Goal: Submit feedback/report problem

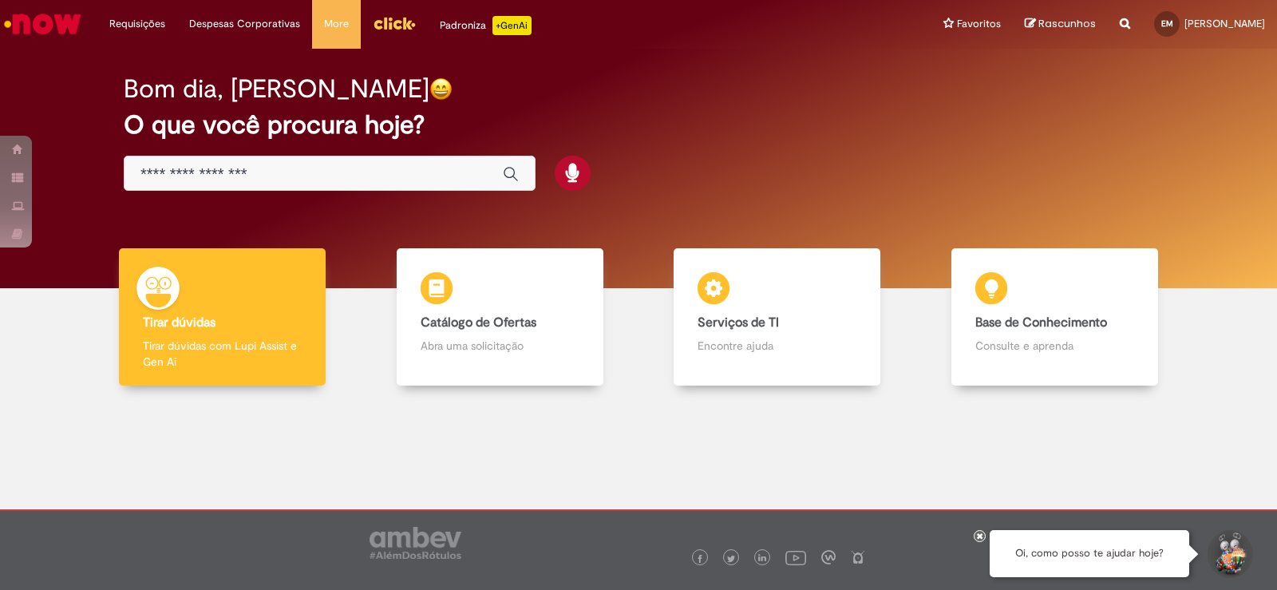
click at [268, 187] on div "Global" at bounding box center [330, 174] width 412 height 36
click at [266, 176] on input "Basta digitar aqui" at bounding box center [313, 174] width 346 height 18
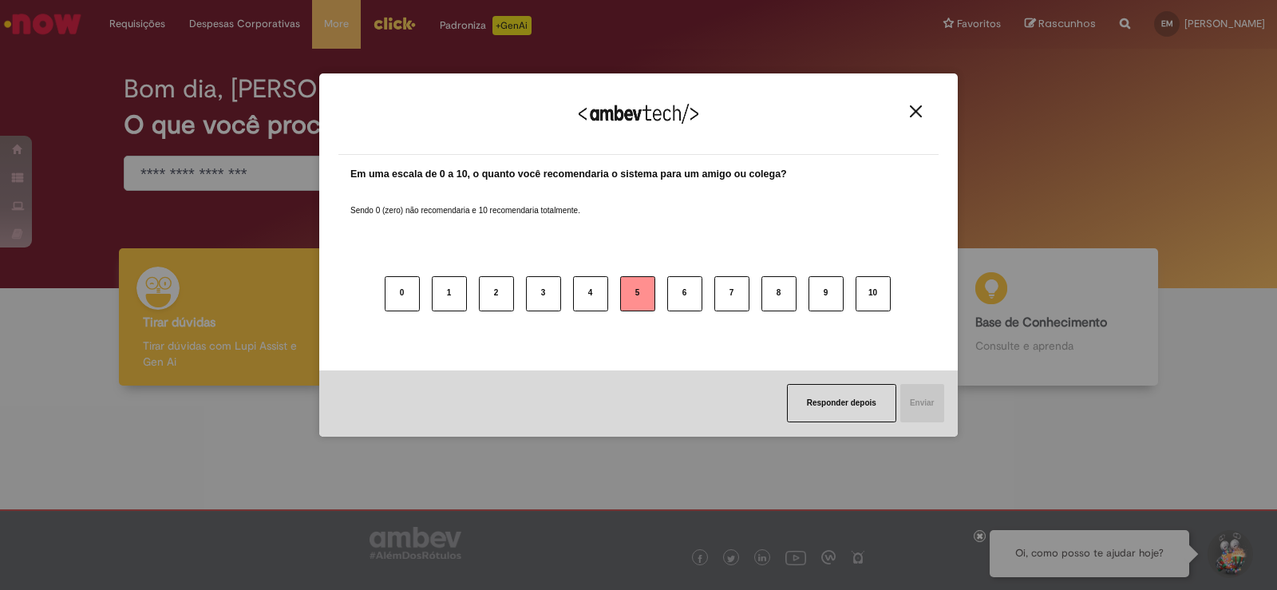
click at [646, 291] on button "5" at bounding box center [637, 293] width 35 height 35
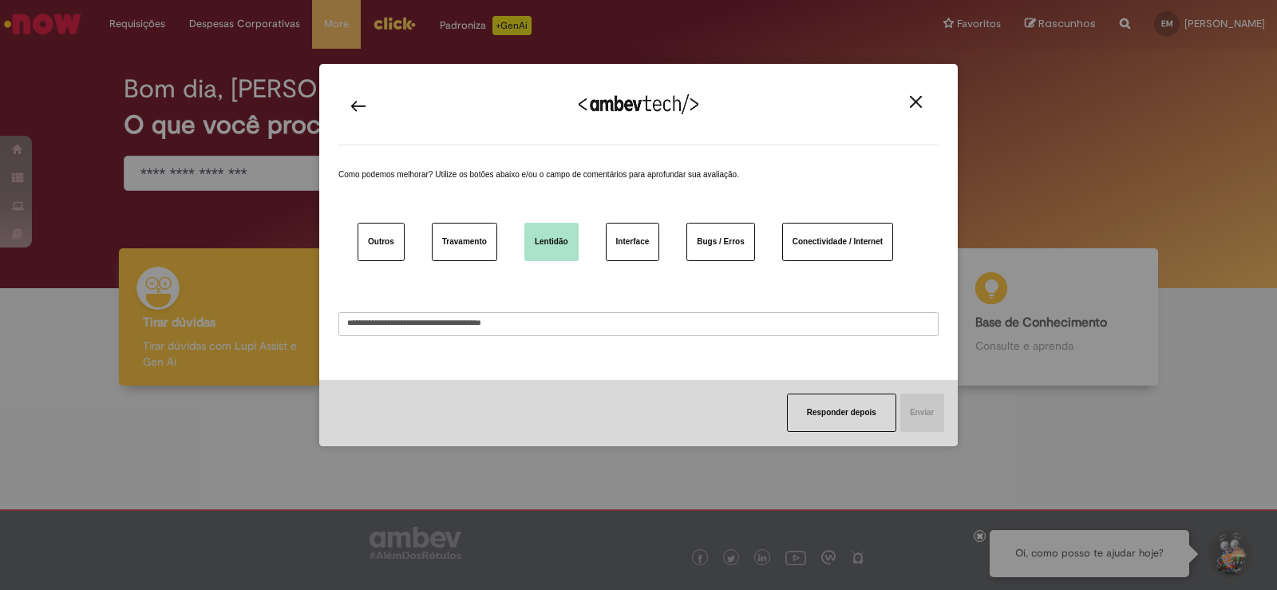
click at [545, 244] on button "Lentidão" at bounding box center [551, 242] width 54 height 38
click at [526, 330] on textarea at bounding box center [638, 324] width 600 height 24
type textarea "*****"
click at [910, 414] on button "Enviar" at bounding box center [921, 412] width 45 height 38
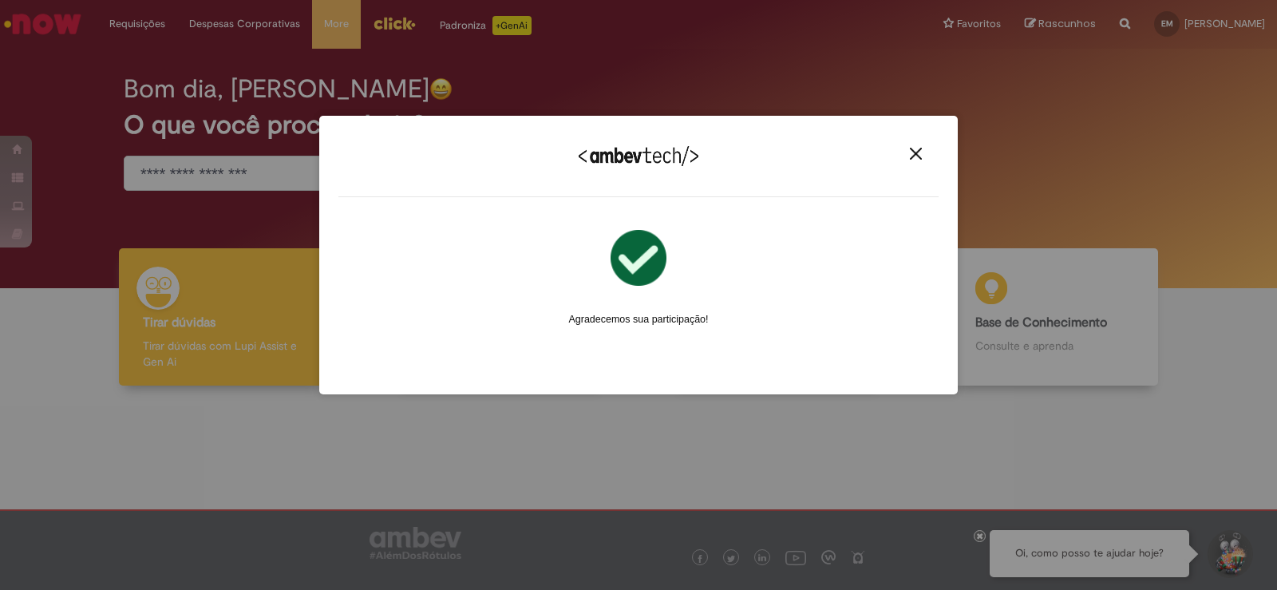
click at [919, 145] on div "Agradecemos seu feedback!" at bounding box center [638, 166] width 600 height 62
click at [920, 152] on img "Close" at bounding box center [916, 154] width 12 height 12
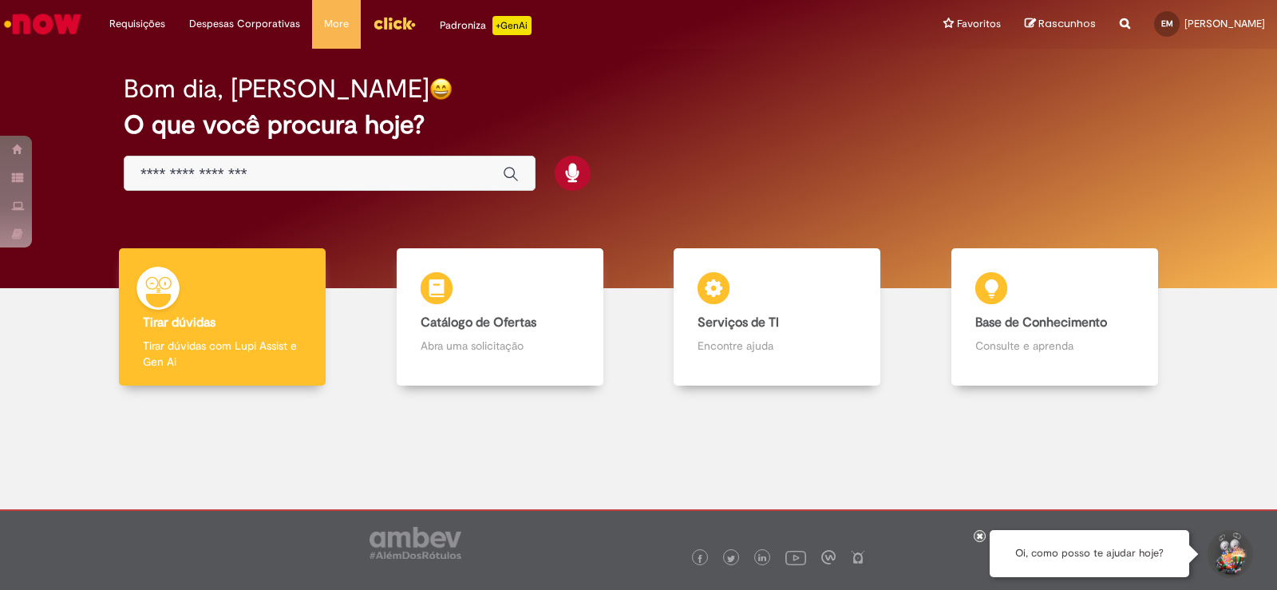
click at [339, 176] on input "Basta digitar aqui" at bounding box center [313, 174] width 346 height 18
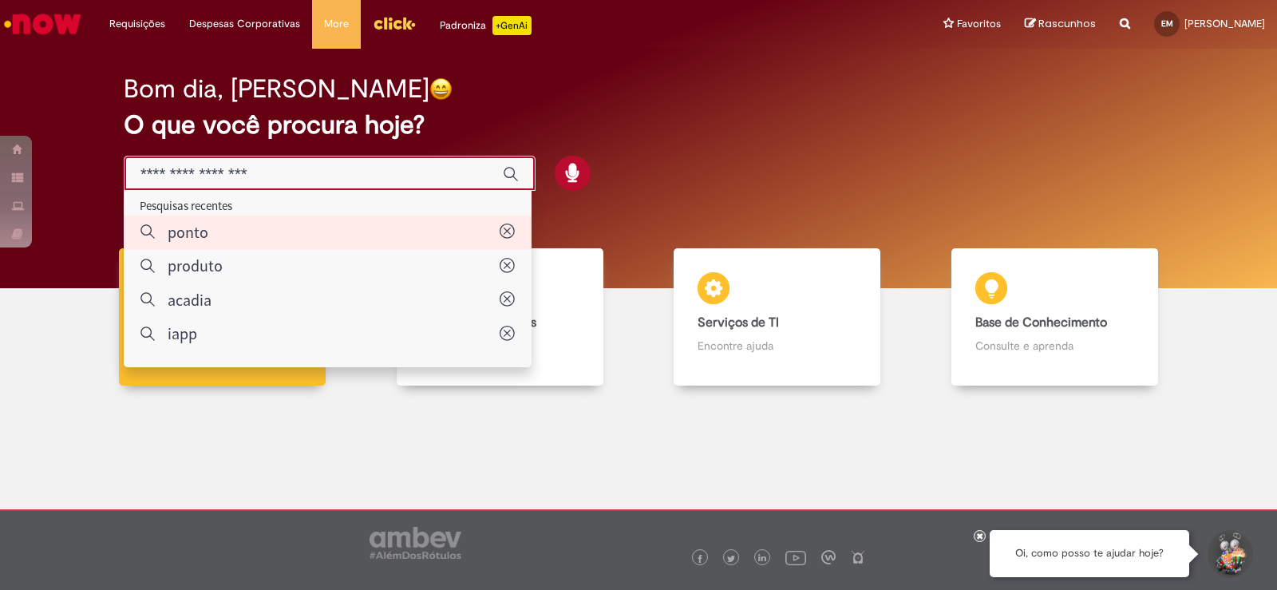
type input "*****"
